Goal: Information Seeking & Learning: Learn about a topic

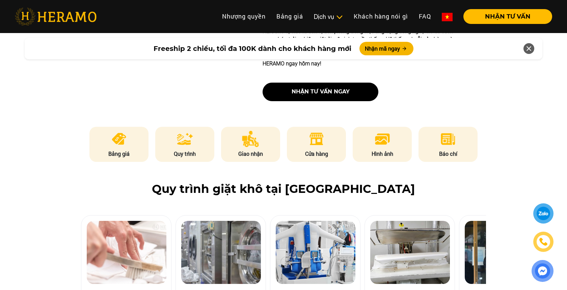
scroll to position [420, 0]
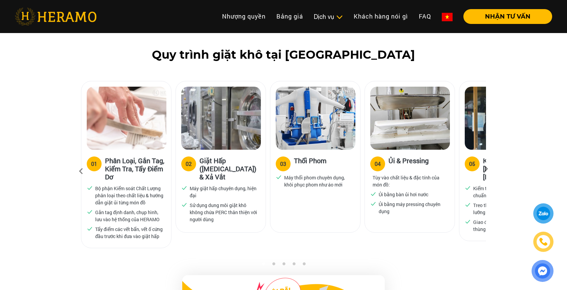
click at [471, 160] on div "05" at bounding box center [472, 164] width 6 height 8
click at [490, 169] on icon at bounding box center [486, 171] width 12 height 4
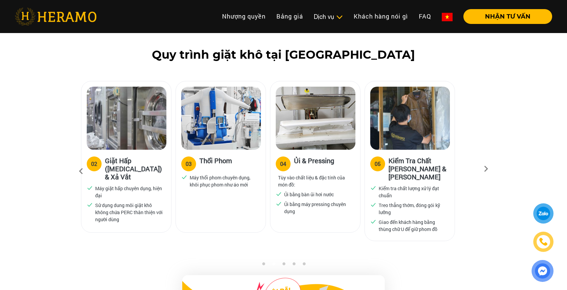
click at [490, 169] on icon at bounding box center [486, 171] width 12 height 4
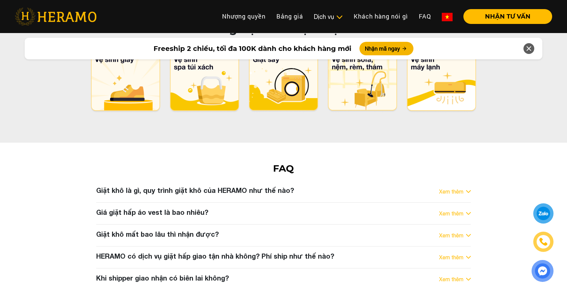
scroll to position [3390, 0]
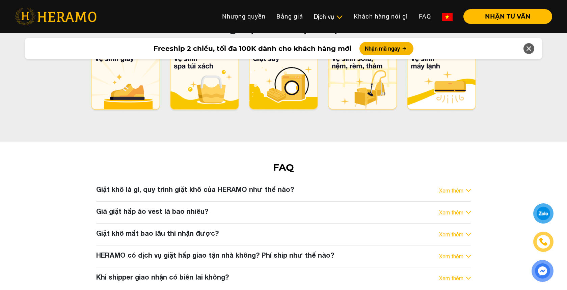
click at [464, 187] on div "Xem thêm" at bounding box center [455, 191] width 32 height 8
click at [467, 189] on img at bounding box center [468, 190] width 5 height 3
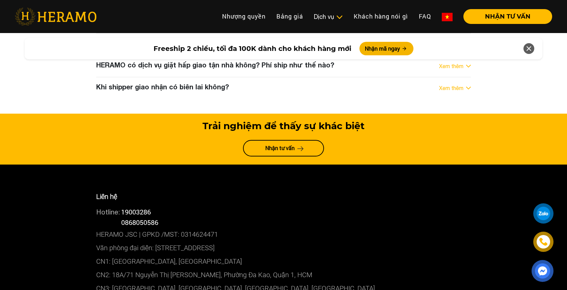
scroll to position [3604, 0]
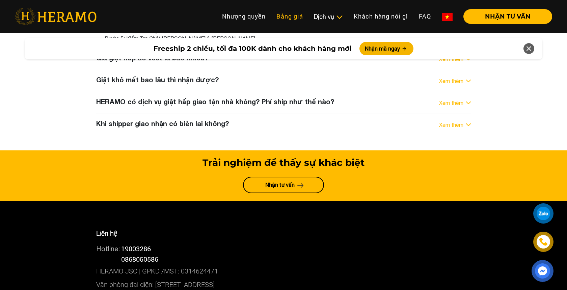
click at [302, 18] on link "Bảng giá" at bounding box center [289, 16] width 37 height 15
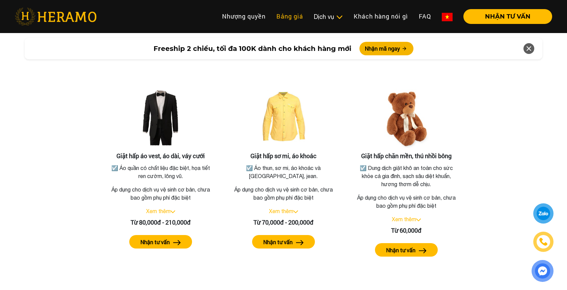
click at [283, 19] on link "Bảng giá" at bounding box center [289, 16] width 37 height 15
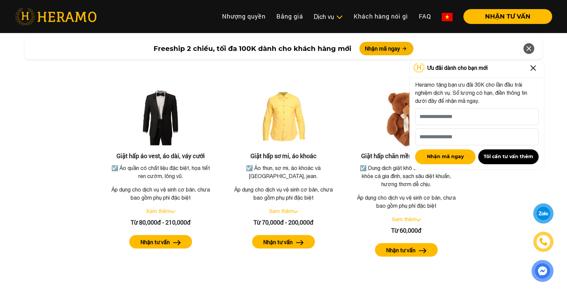
click at [534, 65] on img at bounding box center [533, 68] width 11 height 11
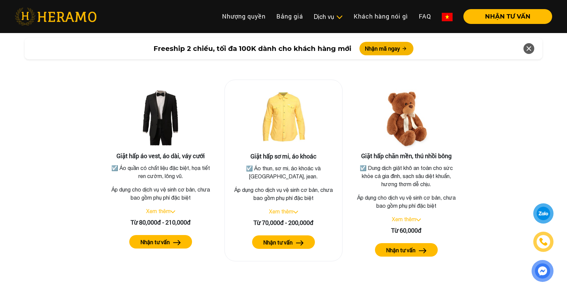
click at [284, 239] on label "Nhận tư vấn" at bounding box center [277, 243] width 29 height 8
click at [297, 211] on img at bounding box center [295, 212] width 5 height 3
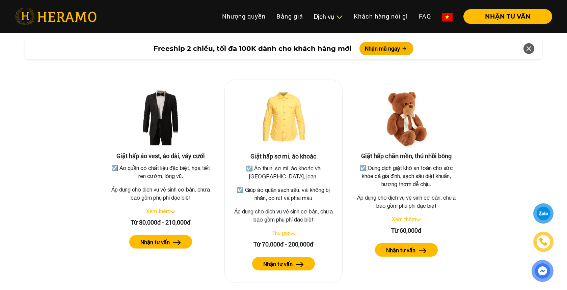
scroll to position [3603, 0]
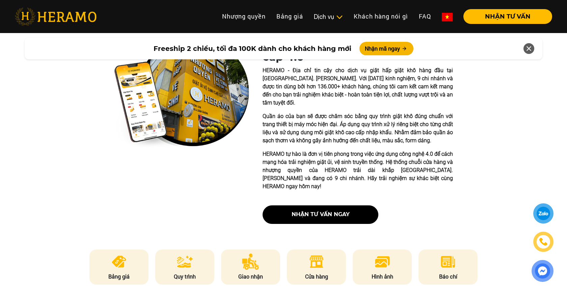
scroll to position [257, 0]
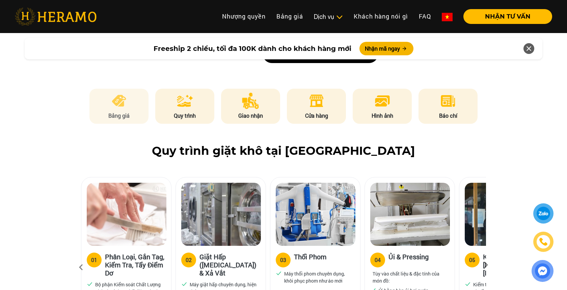
click at [119, 93] on img at bounding box center [119, 101] width 17 height 16
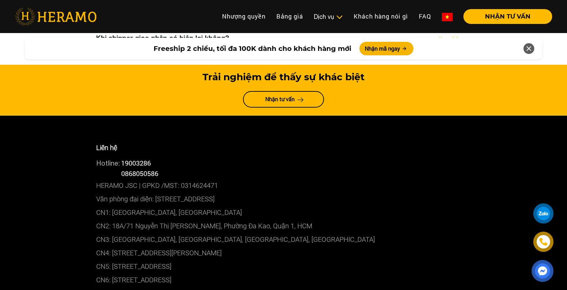
scroll to position [3629, 0]
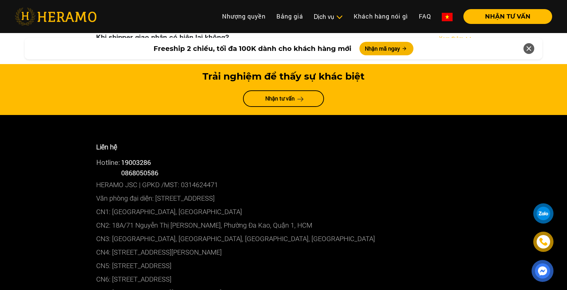
click at [232, 205] on p "CN1: [GEOGRAPHIC_DATA], [GEOGRAPHIC_DATA]" at bounding box center [283, 211] width 375 height 13
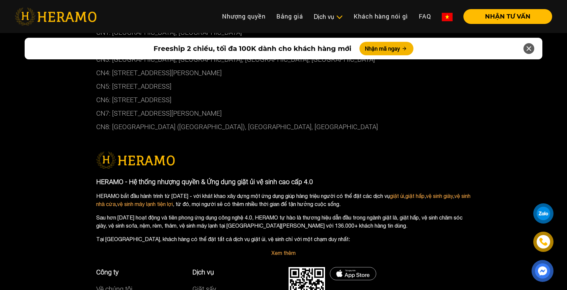
scroll to position [3887, 0]
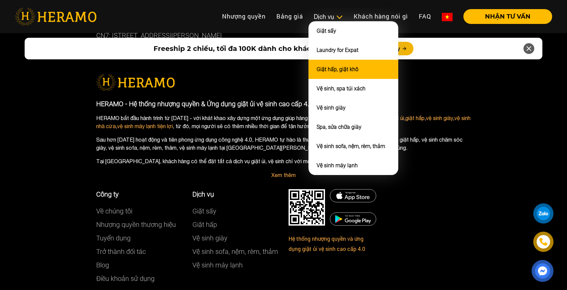
click at [351, 67] on link "Giặt hấp, giặt khô" at bounding box center [337, 69] width 42 height 6
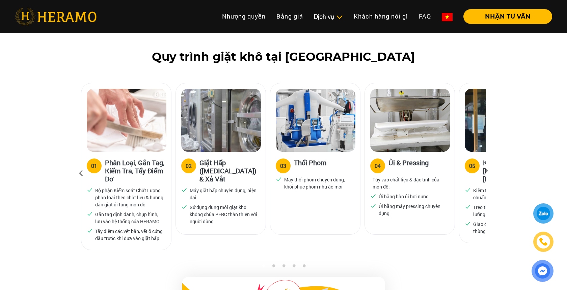
click at [484, 171] on icon at bounding box center [486, 173] width 12 height 4
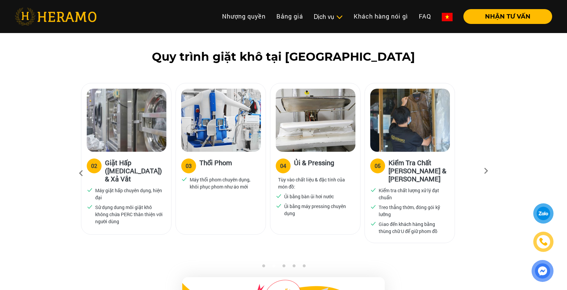
click at [484, 171] on icon at bounding box center [486, 173] width 12 height 4
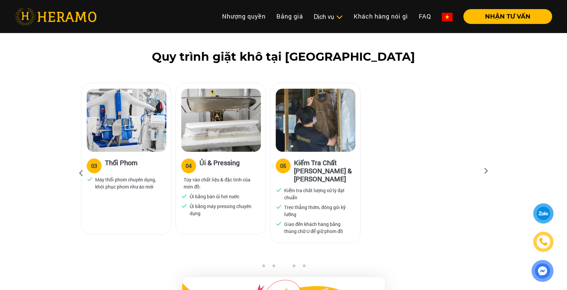
click at [484, 171] on icon at bounding box center [486, 173] width 12 height 4
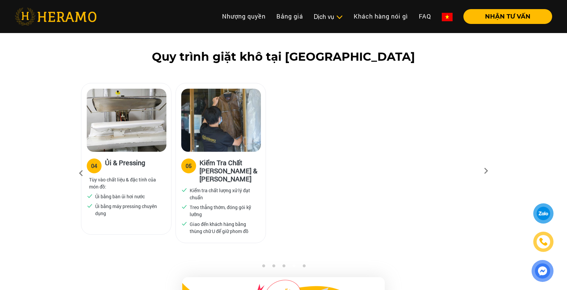
click at [484, 171] on icon at bounding box center [486, 173] width 12 height 4
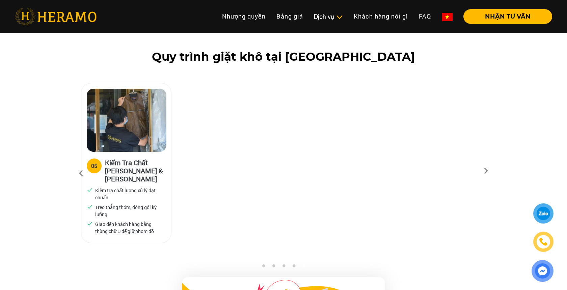
click at [484, 171] on icon at bounding box center [486, 173] width 12 height 4
click at [489, 16] on button "NHẬN TƯ VẤN" at bounding box center [507, 16] width 89 height 15
click at [79, 164] on icon at bounding box center [81, 173] width 12 height 18
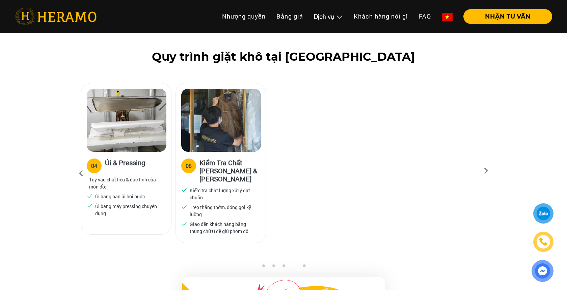
click at [79, 164] on icon at bounding box center [81, 173] width 12 height 18
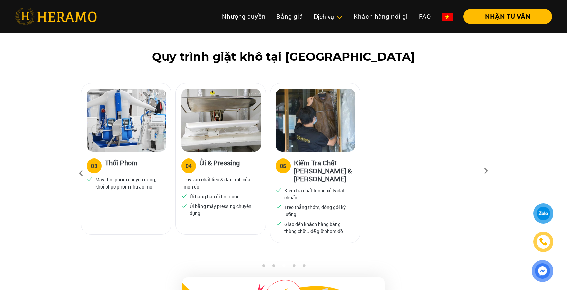
click at [79, 164] on icon at bounding box center [81, 173] width 12 height 18
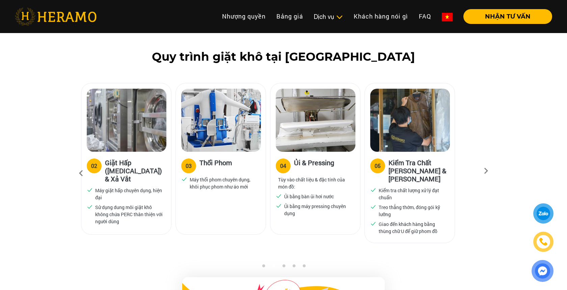
click at [53, 171] on div "Quy trình giặt khô tại [GEOGRAPHIC_DATA] 01 Phân Loại, Gắn Tag, Kiểm Tra, Tẩy Đ…" at bounding box center [283, 157] width 567 height 214
click at [80, 164] on icon at bounding box center [81, 173] width 12 height 18
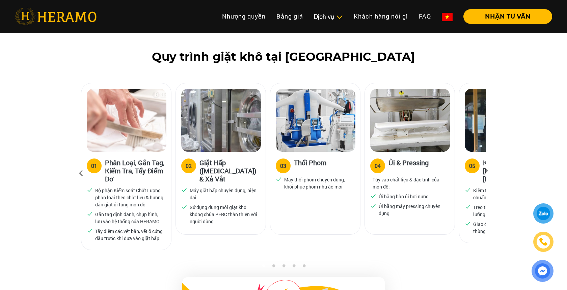
click at [80, 164] on icon at bounding box center [81, 173] width 12 height 18
click at [294, 19] on link "Bảng giá" at bounding box center [289, 16] width 37 height 15
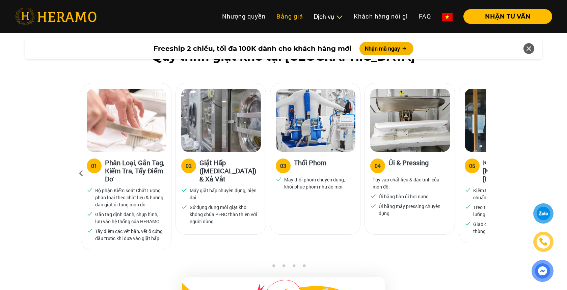
scroll to position [1210, 0]
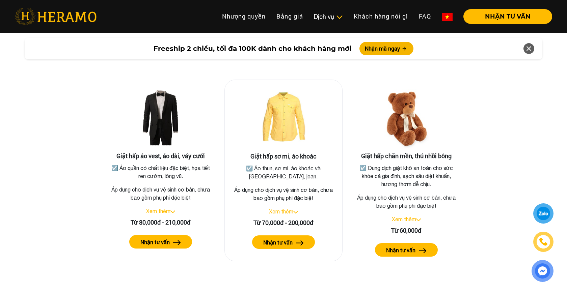
click at [297, 206] on div "Giặt hấp sơ mi, áo khoác ☑️ Áo thun, sơ mi, áo khoác và quần tây, jean. Áp dụng…" at bounding box center [283, 171] width 118 height 182
click at [296, 236] on button "Nhận tư vấn" at bounding box center [283, 242] width 63 height 13
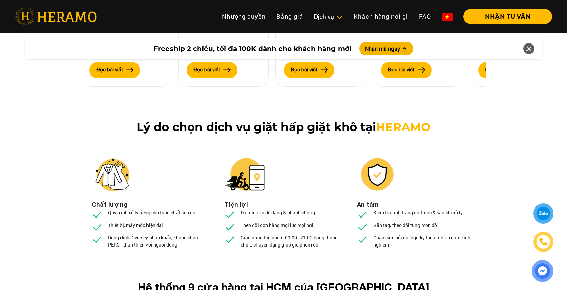
scroll to position [2515, 0]
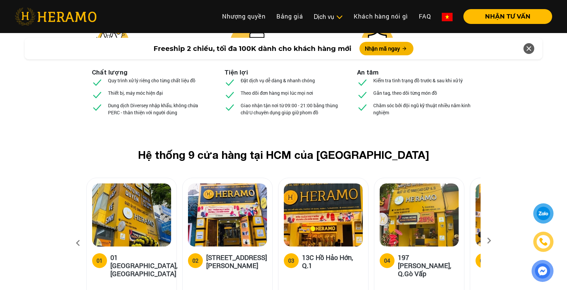
click at [488, 241] on icon at bounding box center [489, 243] width 12 height 4
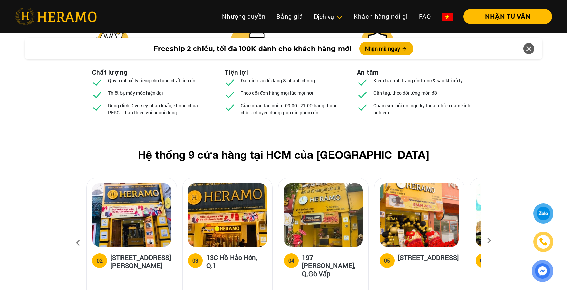
click at [488, 241] on icon at bounding box center [489, 243] width 12 height 4
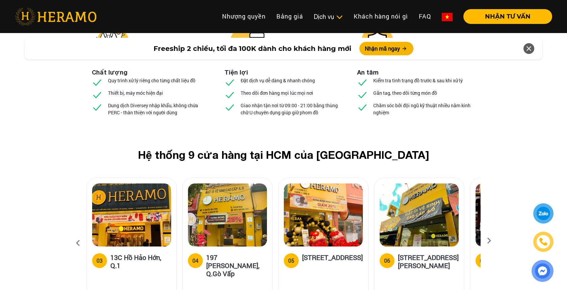
click at [488, 241] on icon at bounding box center [489, 243] width 12 height 4
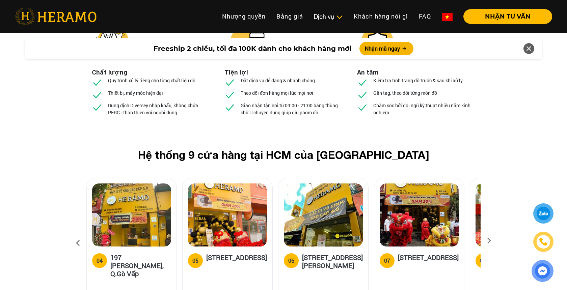
click at [488, 241] on icon at bounding box center [489, 243] width 12 height 4
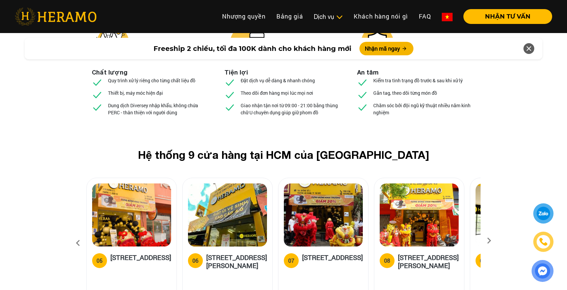
click at [488, 241] on icon at bounding box center [489, 243] width 12 height 4
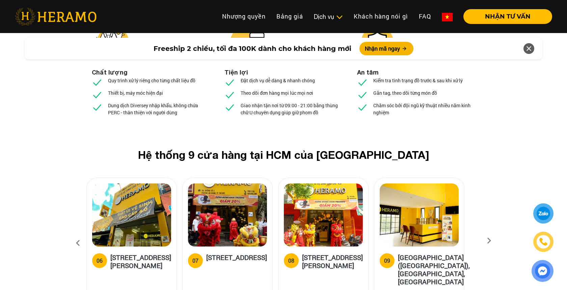
click at [488, 241] on icon at bounding box center [489, 243] width 12 height 4
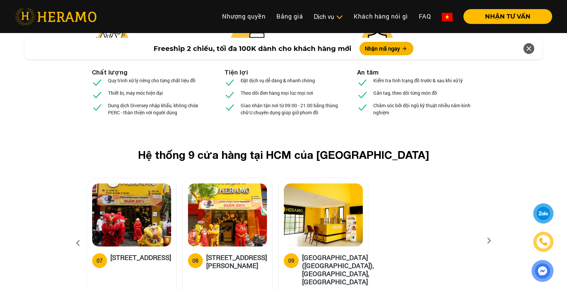
click at [488, 241] on icon at bounding box center [489, 243] width 12 height 4
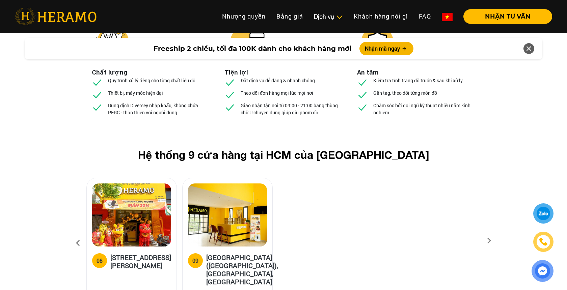
click at [488, 241] on icon at bounding box center [489, 243] width 12 height 4
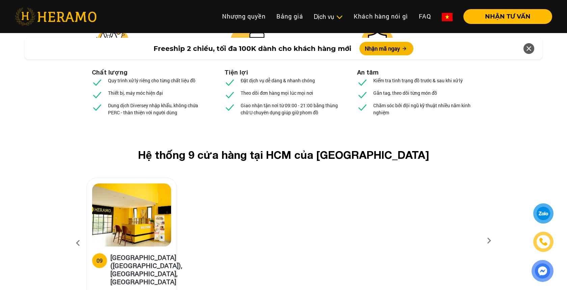
scroll to position [1210, 0]
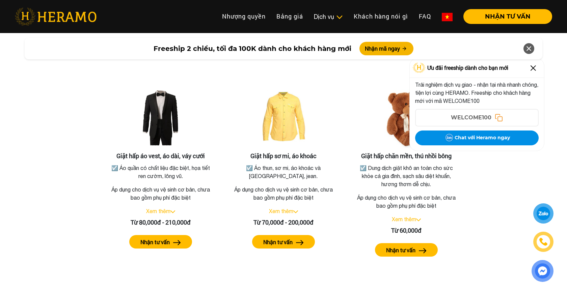
click at [532, 67] on img at bounding box center [533, 68] width 11 height 11
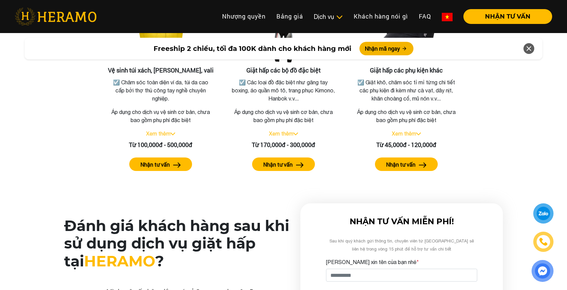
scroll to position [1605, 0]
